Goal: Use online tool/utility: Utilize a website feature to perform a specific function

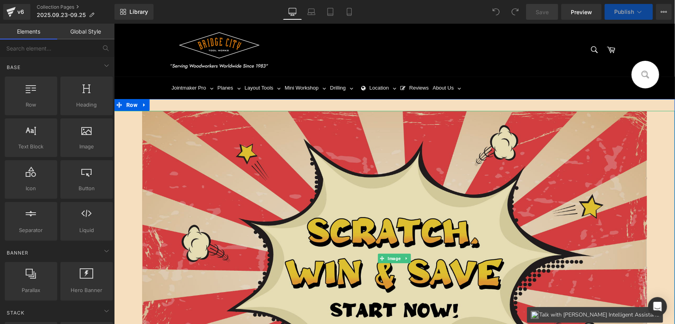
click at [236, 201] on img at bounding box center [394, 259] width 505 height 296
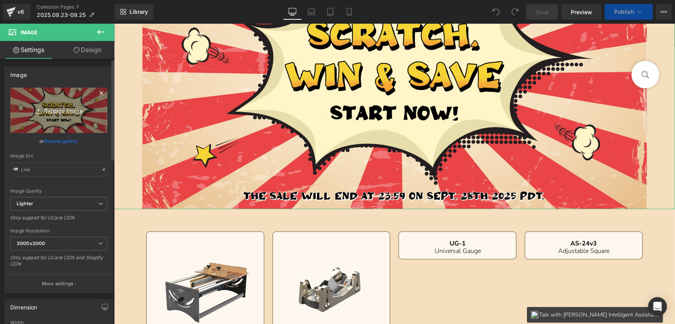
scroll to position [157, 0]
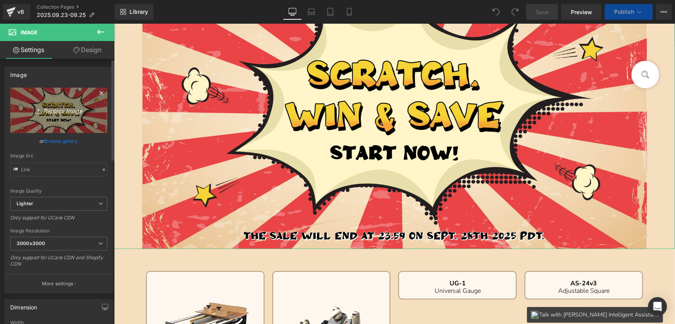
click at [73, 112] on icon "Replace Image" at bounding box center [58, 110] width 63 height 10
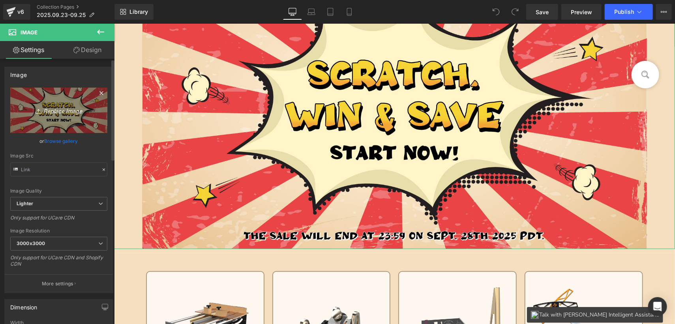
type input "C:\fakepath\画板 11 副本.jpg"
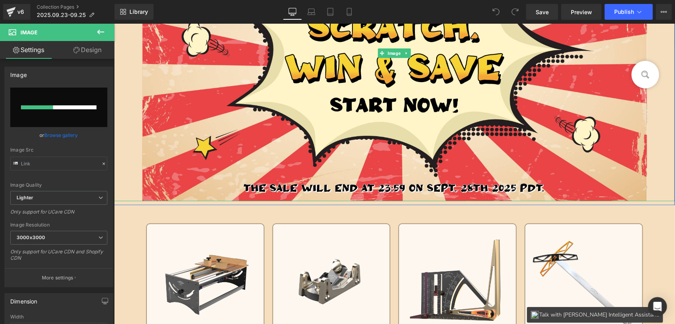
scroll to position [315, 0]
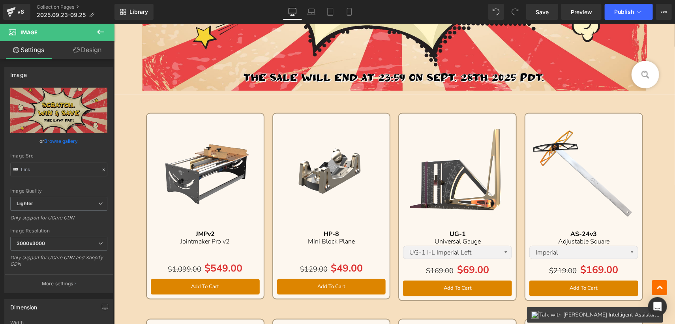
click at [99, 31] on icon at bounding box center [100, 31] width 9 height 9
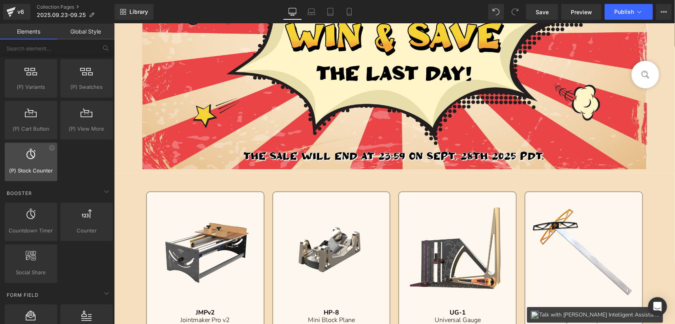
scroll to position [947, 0]
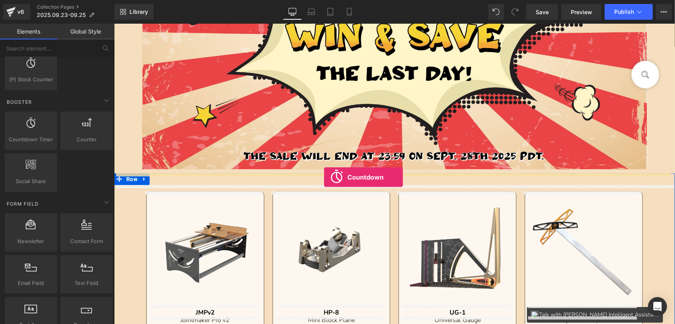
drag, startPoint x: 147, startPoint y: 149, endPoint x: 324, endPoint y: 177, distance: 178.6
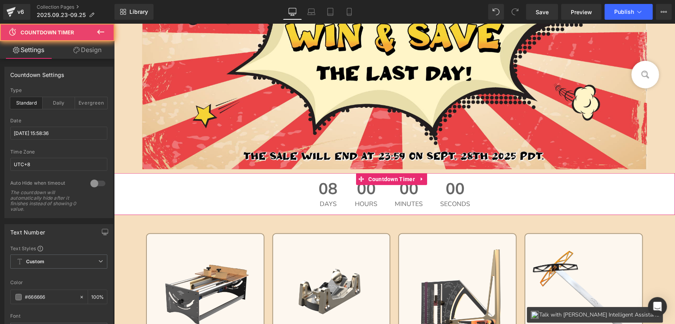
click at [335, 190] on div "08 Days" at bounding box center [328, 194] width 35 height 42
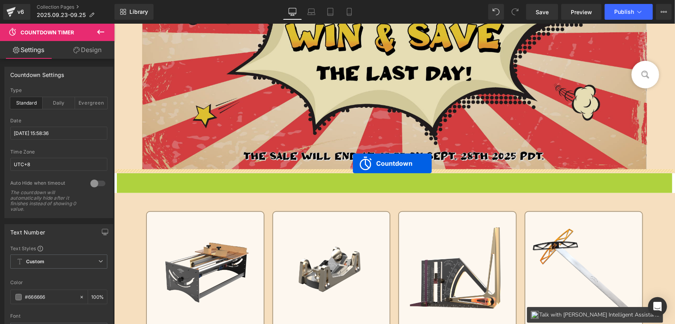
drag, startPoint x: 358, startPoint y: 178, endPoint x: 352, endPoint y: 163, distance: 15.8
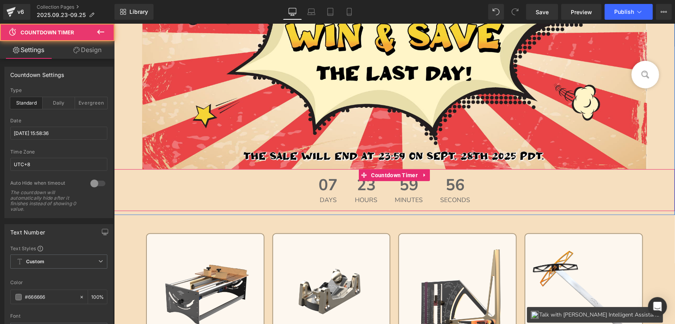
click at [311, 194] on div "07 Days" at bounding box center [328, 190] width 35 height 42
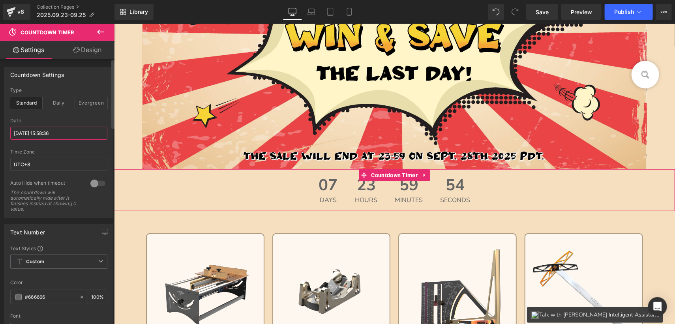
click at [63, 133] on input "[DATE] 15:58:36" at bounding box center [58, 133] width 97 height 13
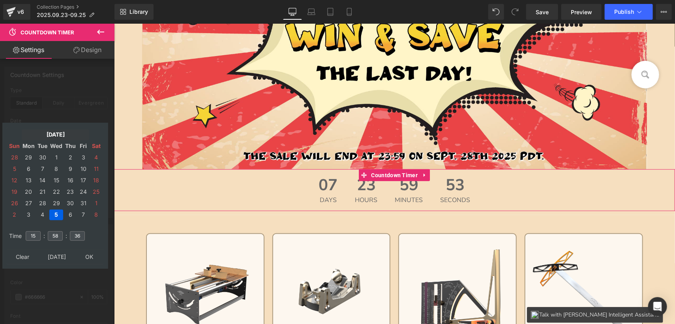
click at [54, 131] on td "[DATE]" at bounding box center [55, 134] width 67 height 11
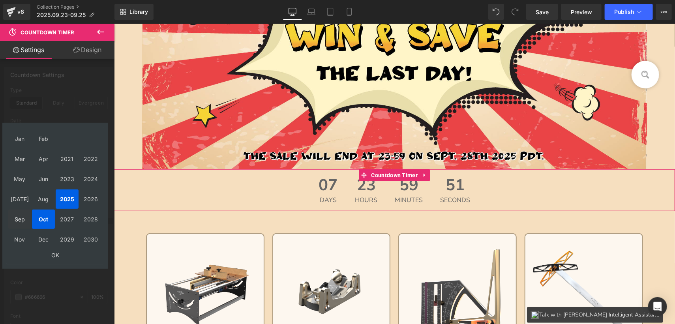
click at [17, 218] on td "Sep" at bounding box center [19, 219] width 23 height 19
click at [52, 256] on td "OK" at bounding box center [55, 255] width 94 height 11
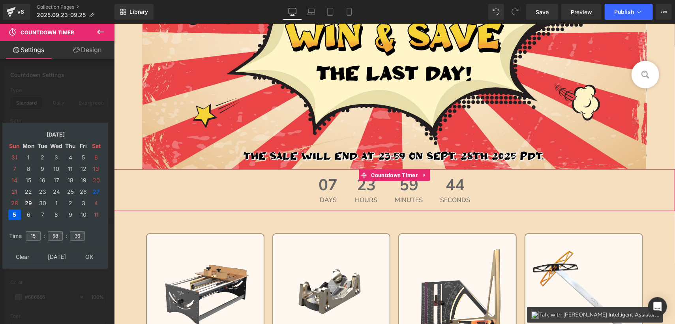
click at [29, 204] on td "29" at bounding box center [29, 203] width 14 height 11
drag, startPoint x: 59, startPoint y: 235, endPoint x: 16, endPoint y: 230, distance: 43.3
click at [16, 230] on tr "Time 15 : 58 : 36" at bounding box center [55, 231] width 96 height 9
type input "00"
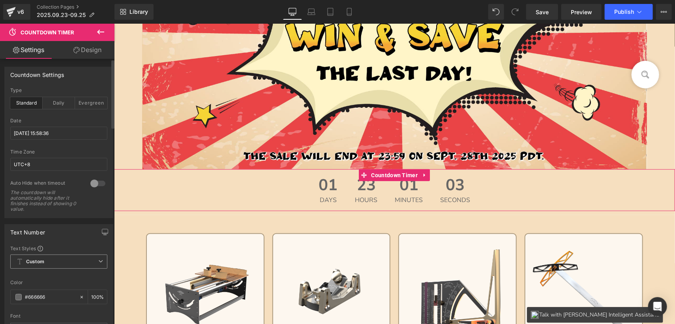
scroll to position [118, 0]
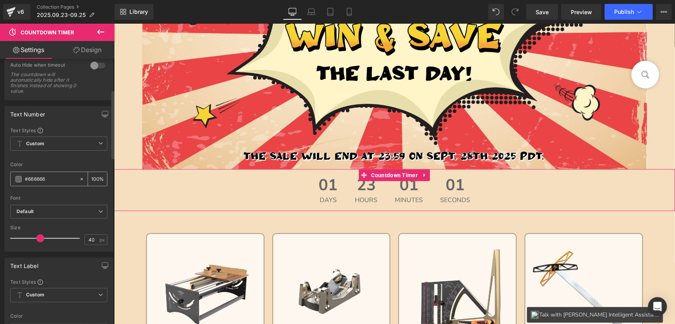
click at [20, 178] on span at bounding box center [18, 179] width 6 height 6
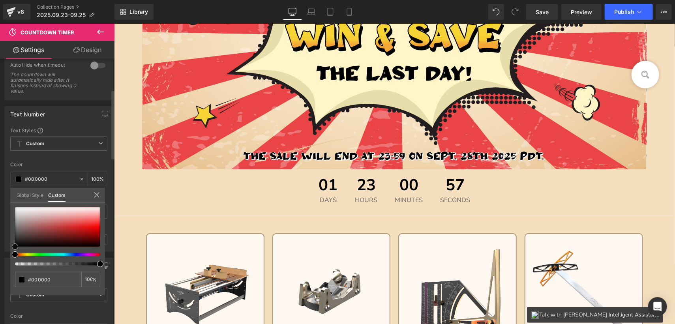
drag, startPoint x: 13, startPoint y: 231, endPoint x: 9, endPoint y: 264, distance: 33.3
click at [9, 252] on div "Text Number Text Styles Custom Custom Setup Global Style Custom Setup Global St…" at bounding box center [59, 176] width 118 height 152
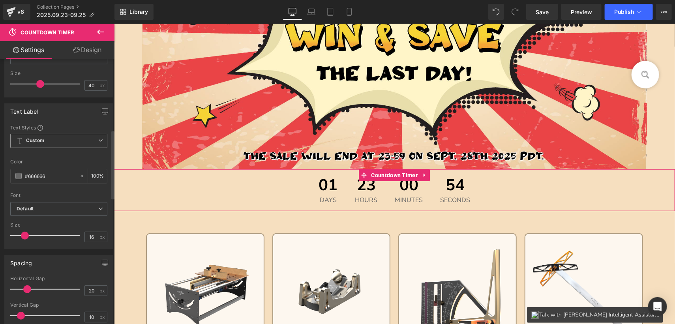
scroll to position [315, 0]
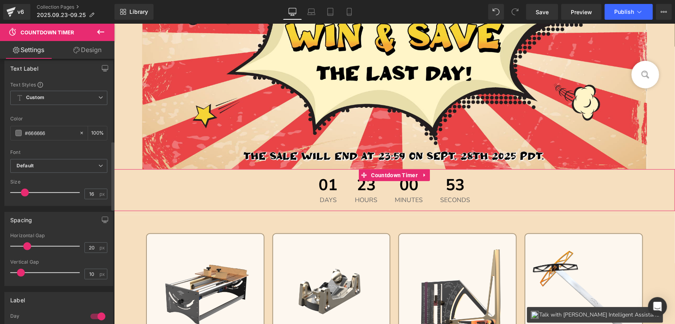
click at [95, 312] on div at bounding box center [97, 316] width 19 height 13
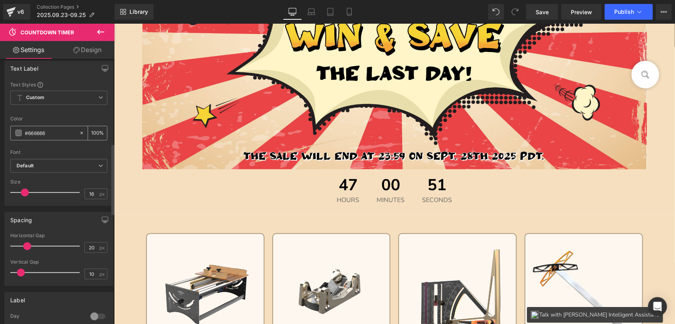
click at [14, 131] on div "#666666" at bounding box center [45, 133] width 68 height 14
click at [17, 131] on span at bounding box center [18, 133] width 6 height 6
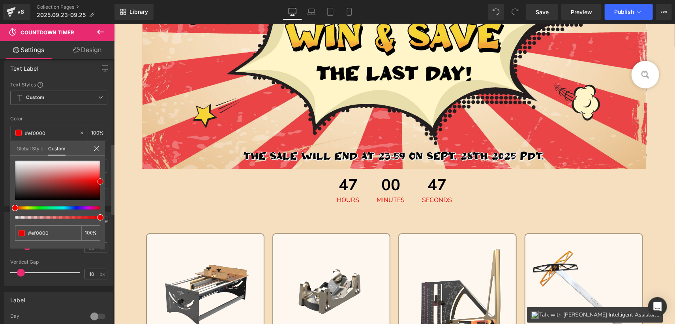
drag, startPoint x: 15, startPoint y: 185, endPoint x: 104, endPoint y: 182, distance: 88.8
click at [104, 182] on div "#666666 100 %" at bounding box center [57, 205] width 95 height 88
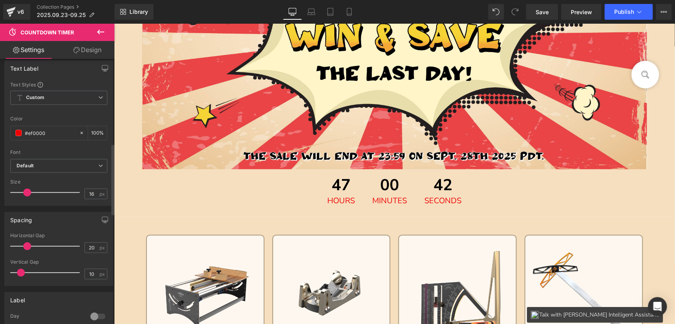
click at [27, 189] on span at bounding box center [27, 193] width 8 height 8
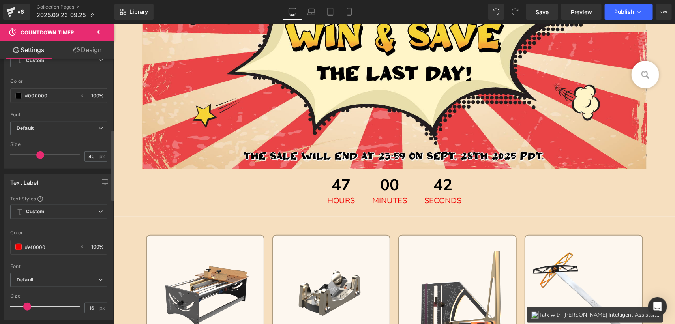
scroll to position [197, 0]
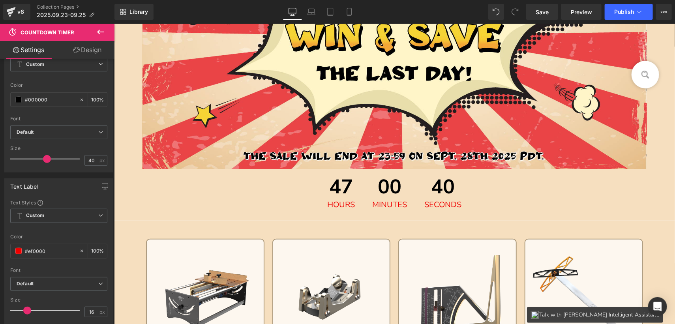
drag, startPoint x: 39, startPoint y: 159, endPoint x: 45, endPoint y: 159, distance: 6.3
click at [45, 159] on span at bounding box center [47, 159] width 8 height 8
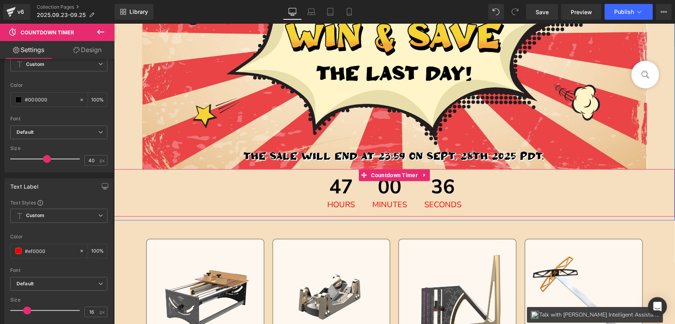
click at [350, 204] on span "Hours" at bounding box center [341, 205] width 28 height 8
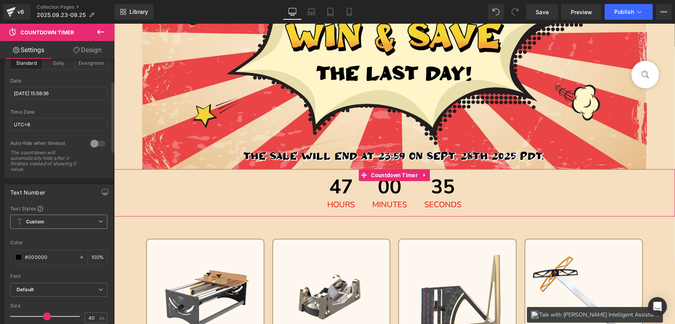
scroll to position [39, 0]
click at [56, 92] on input "[DATE] 15:58:36" at bounding box center [58, 93] width 97 height 13
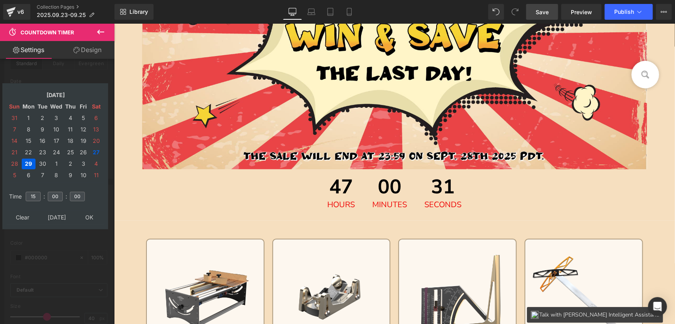
click at [542, 9] on span "Save" at bounding box center [542, 12] width 13 height 8
click at [356, 202] on div "47 Hours" at bounding box center [340, 192] width 43 height 47
click at [99, 32] on icon at bounding box center [100, 31] width 9 height 9
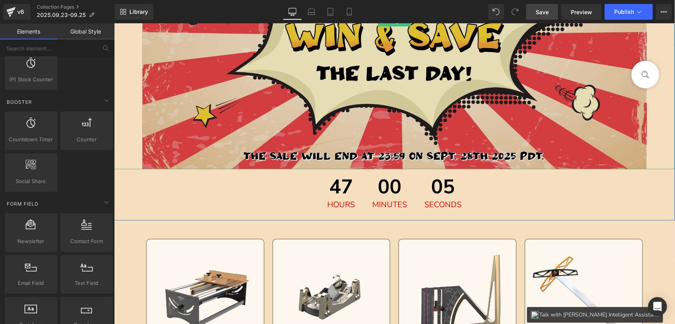
click at [281, 98] on img at bounding box center [394, 21] width 505 height 295
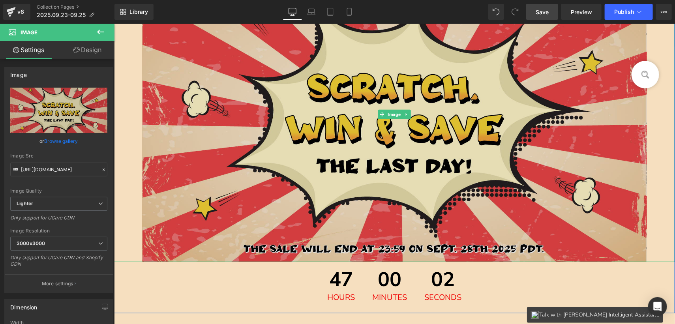
scroll to position [157, 0]
